Goal: Information Seeking & Learning: Check status

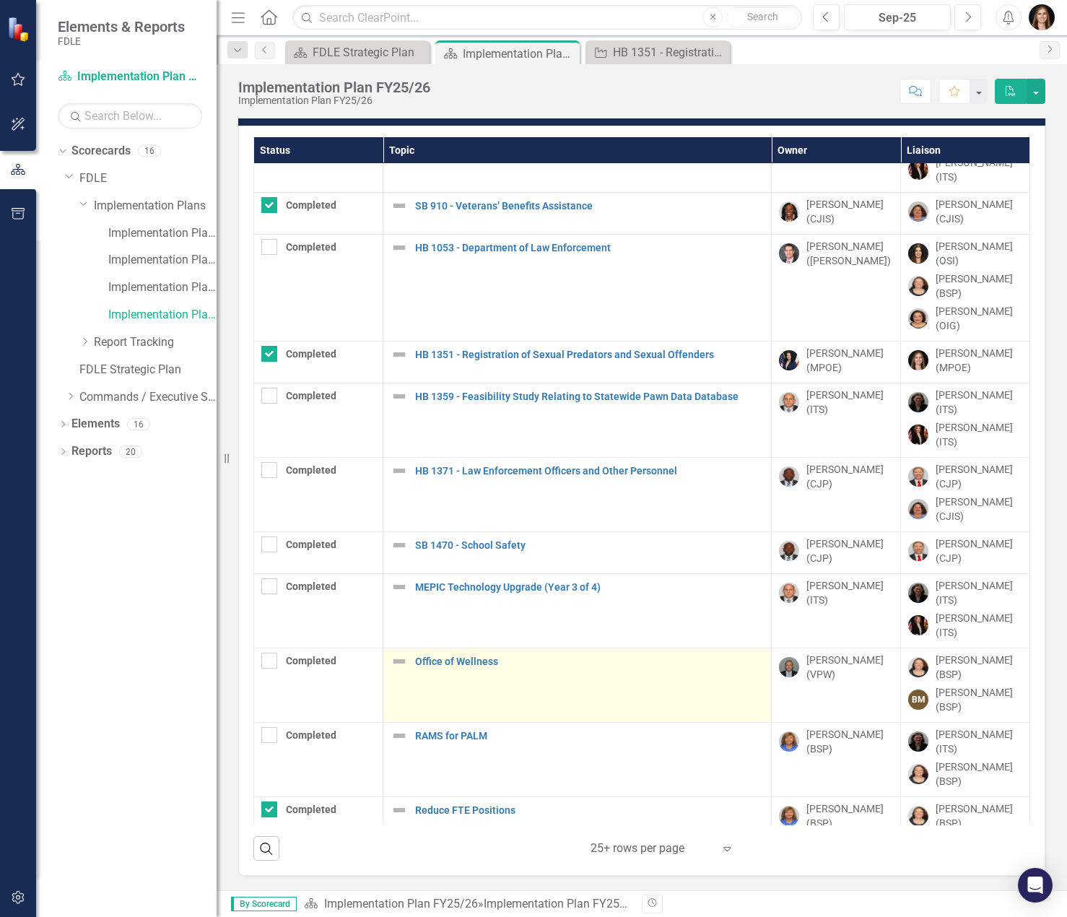
scroll to position [337, 0]
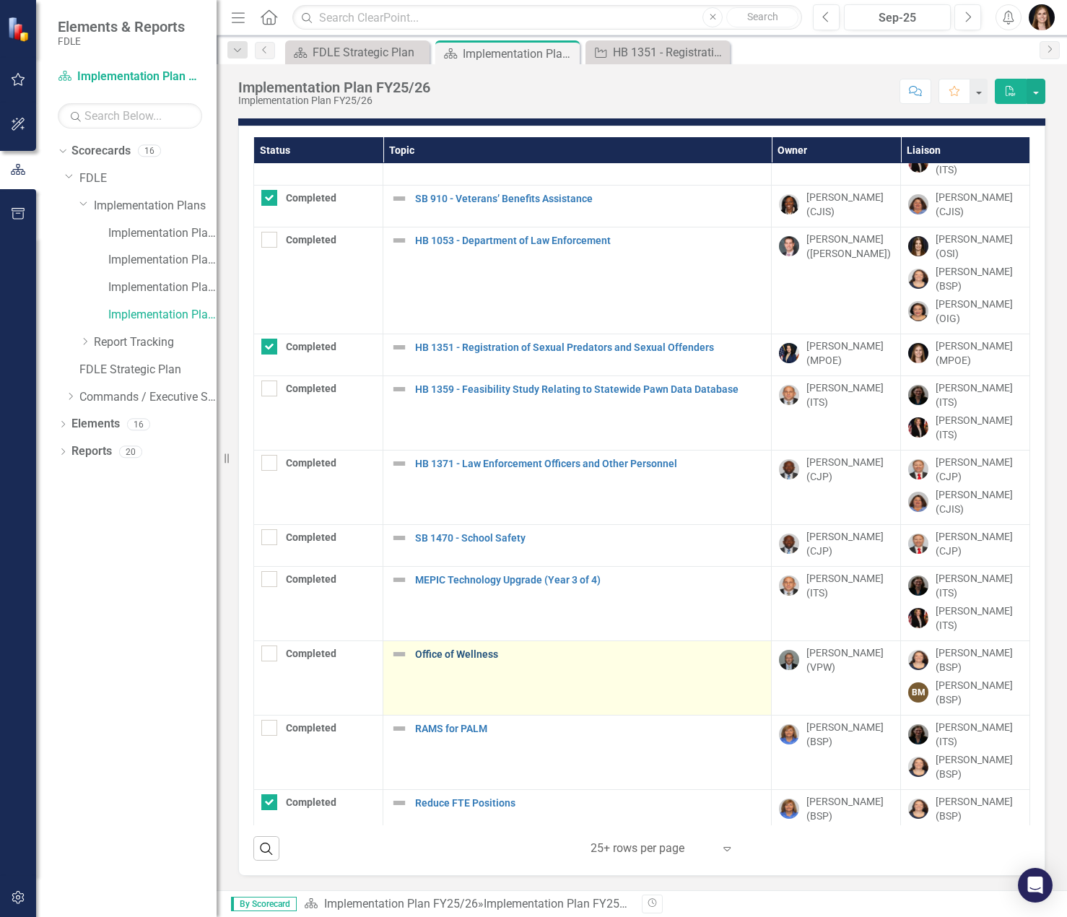
click at [471, 649] on link "Office of Wellness" at bounding box center [589, 654] width 349 height 11
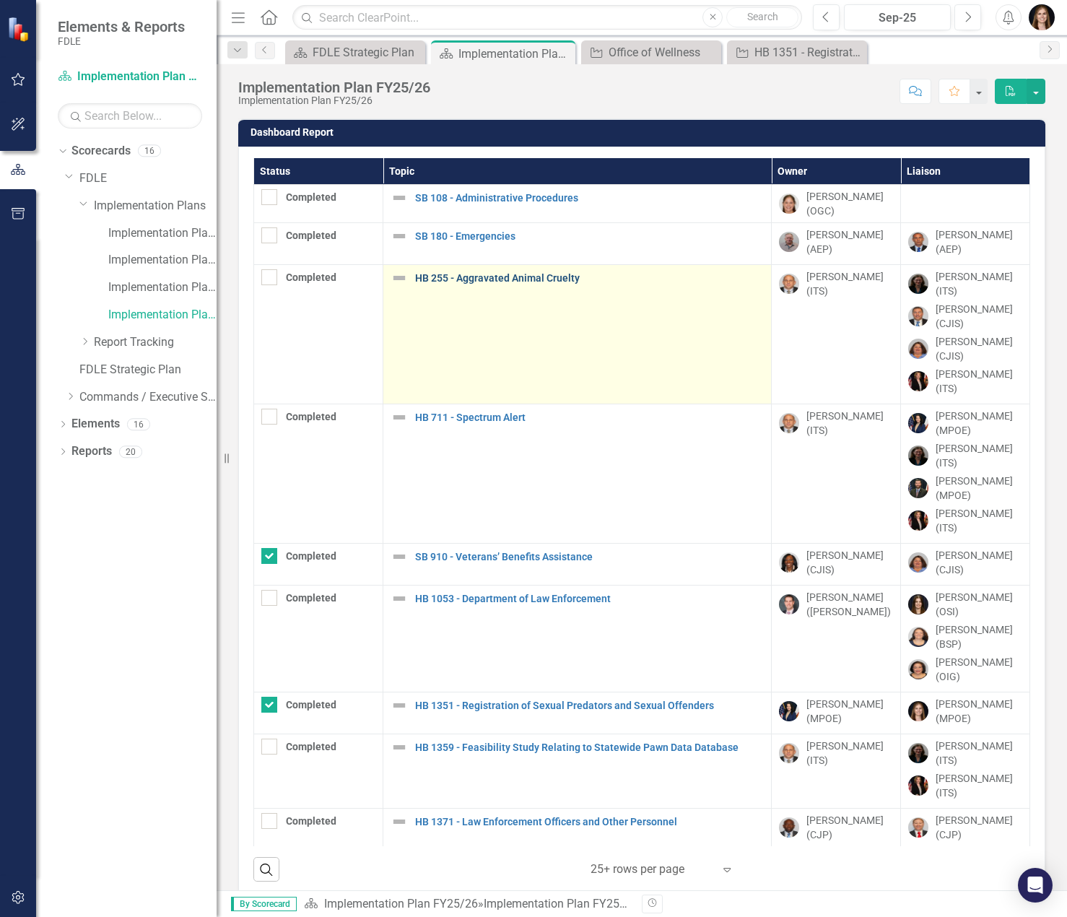
click at [562, 284] on link "HB 255 - Aggravated Animal Cruelty" at bounding box center [589, 278] width 349 height 11
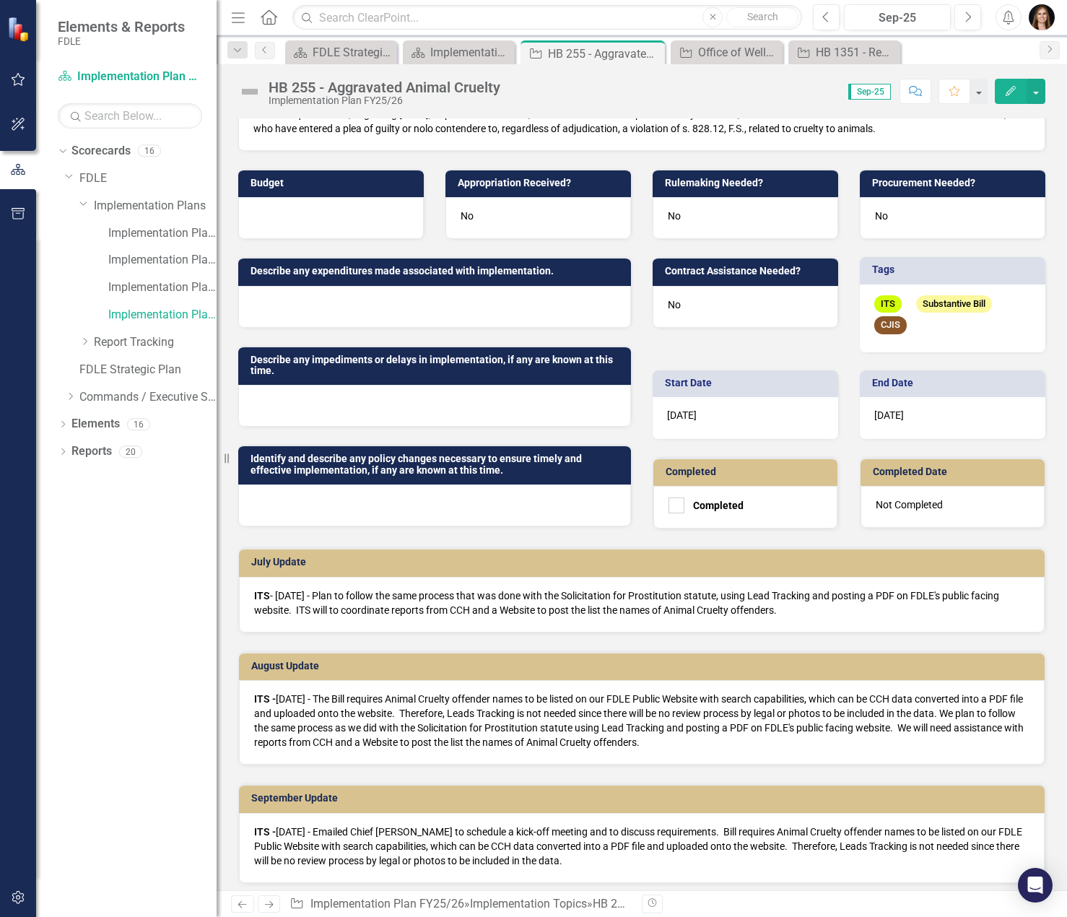
scroll to position [217, 0]
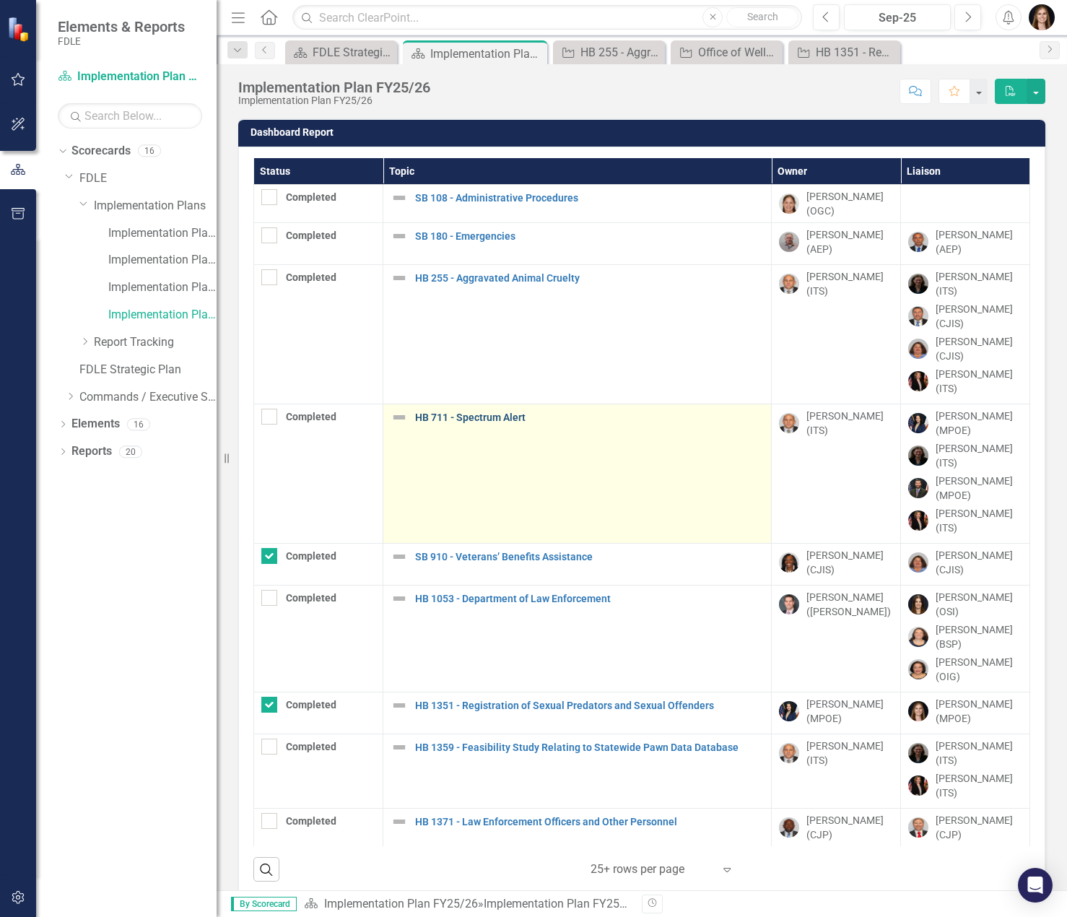
click at [508, 412] on link "HB 711 - Spectrum Alert" at bounding box center [589, 417] width 349 height 11
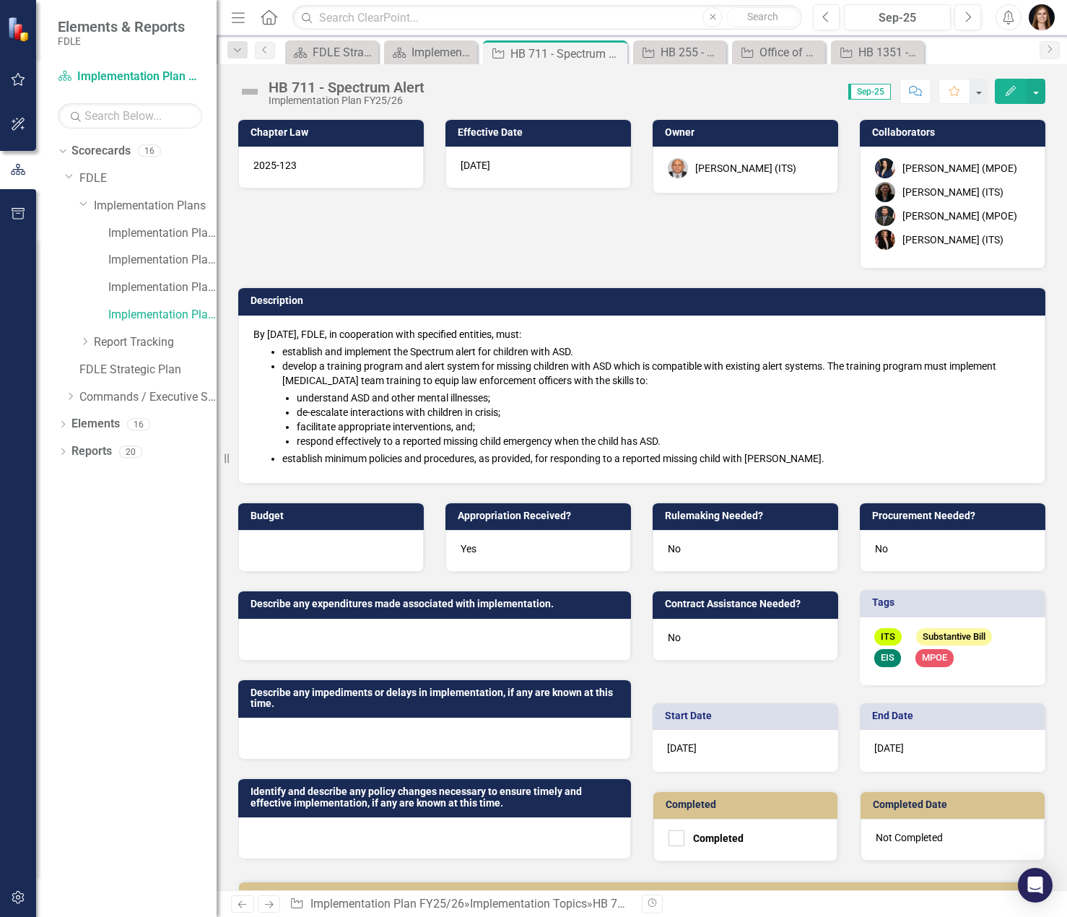
scroll to position [637, 0]
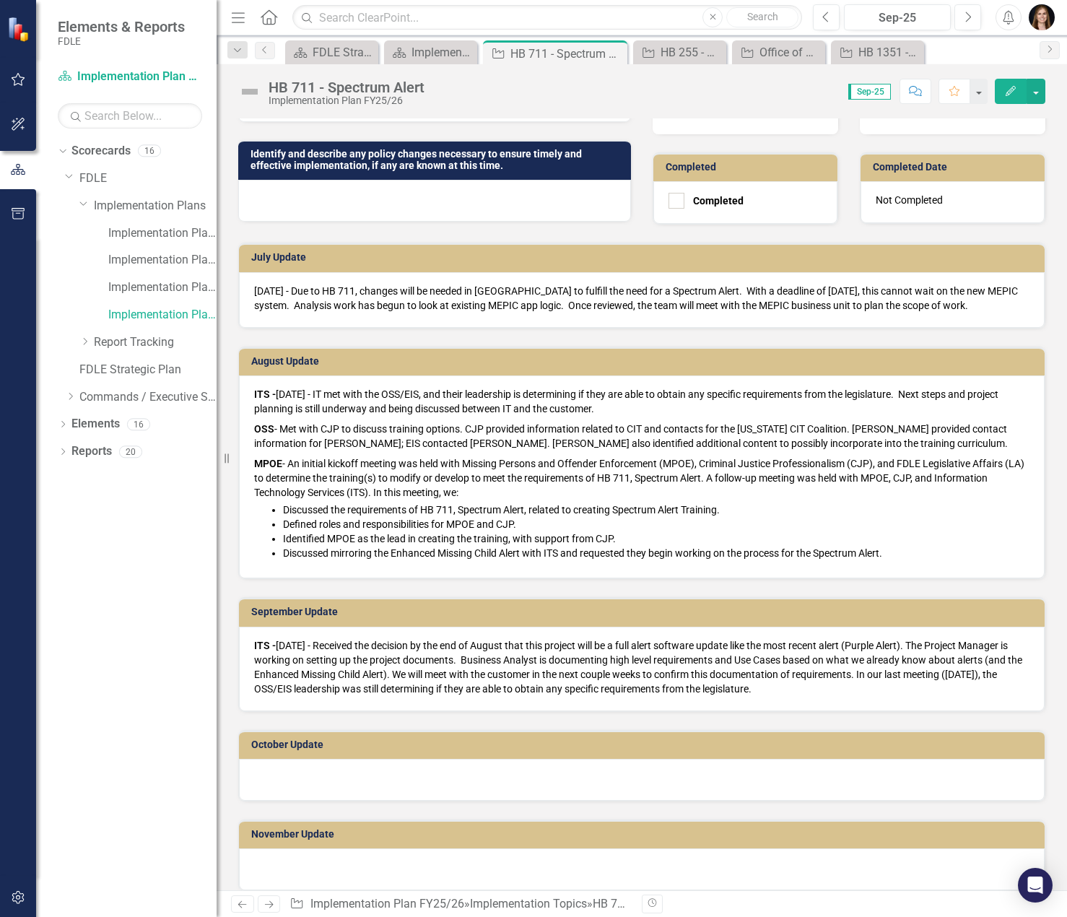
drag, startPoint x: 256, startPoint y: 643, endPoint x: 609, endPoint y: 662, distance: 354.3
click at [609, 662] on p "ITS - [DATE] - Received the decision by the end of August that this project wil…" at bounding box center [641, 667] width 775 height 58
drag, startPoint x: 847, startPoint y: 690, endPoint x: 380, endPoint y: 636, distance: 469.5
click at [383, 637] on div "ITS - [DATE] - Received the decision by the end of August that this project wil…" at bounding box center [642, 669] width 806 height 84
click at [253, 643] on div "ITS - [DATE] - Received the decision by the end of August that this project wil…" at bounding box center [642, 669] width 806 height 84
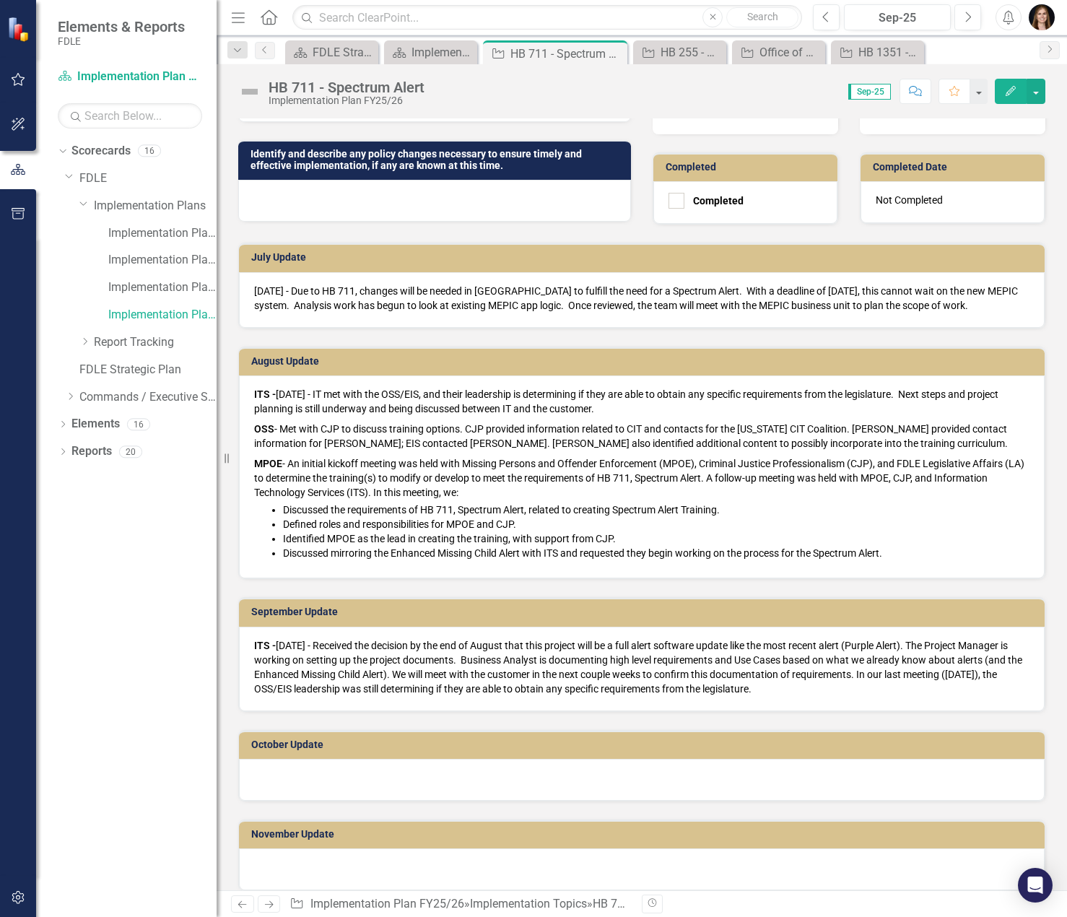
click at [253, 643] on div "ITS - [DATE] - Received the decision by the end of August that this project wil…" at bounding box center [642, 669] width 806 height 84
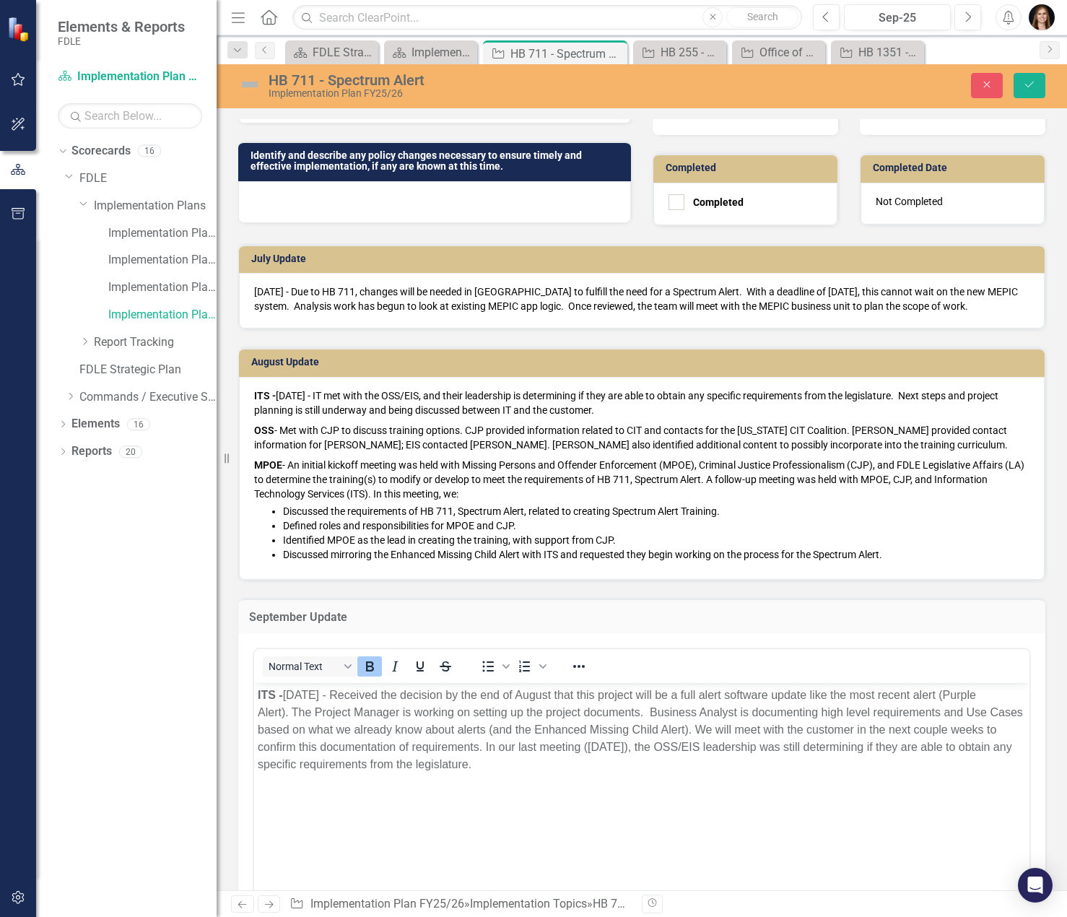
scroll to position [0, 0]
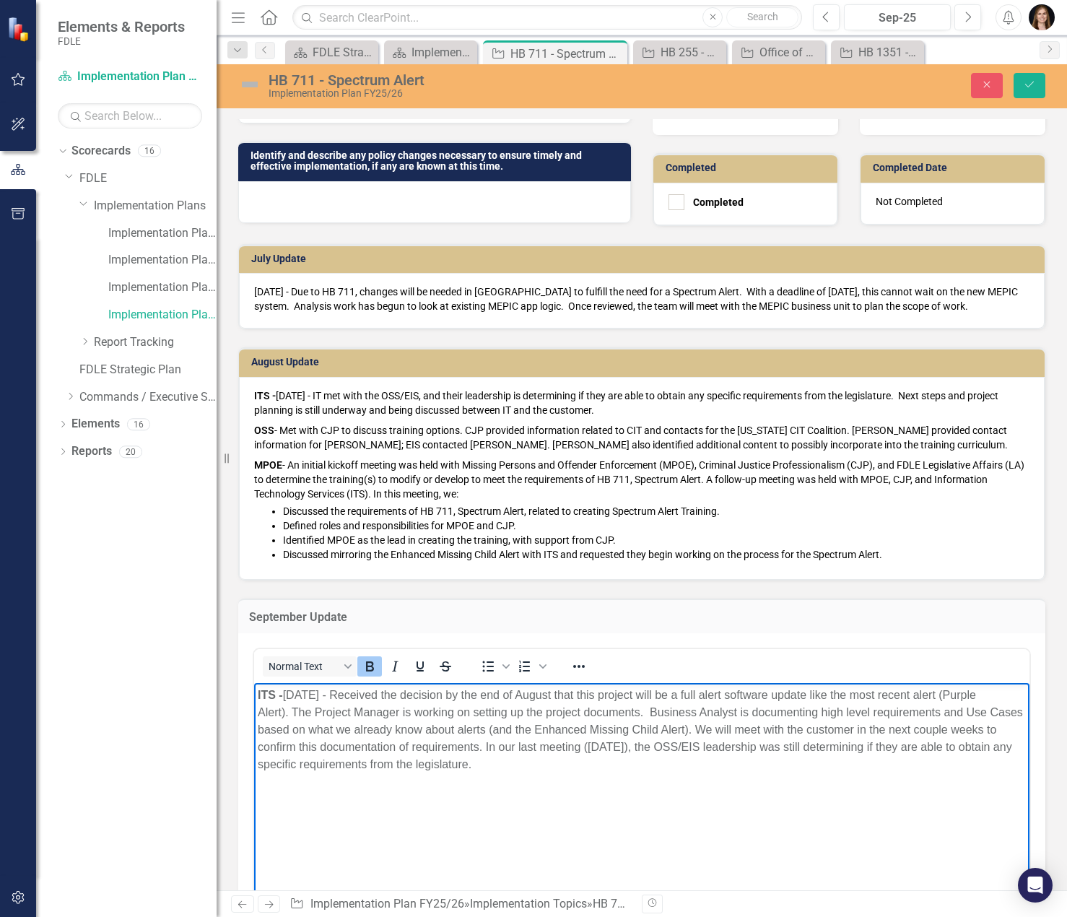
drag, startPoint x: 617, startPoint y: 780, endPoint x: 298, endPoint y: 1372, distance: 672.5
click at [254, 687] on html "ITS - [DATE] - Received the decision by the end of August that this project wil…" at bounding box center [641, 791] width 775 height 217
copy p "ITS - [DATE] - Received the decision by the end of August that this project wil…"
click at [985, 87] on icon "button" at bounding box center [987, 85] width 6 height 6
